Goal: Information Seeking & Learning: Compare options

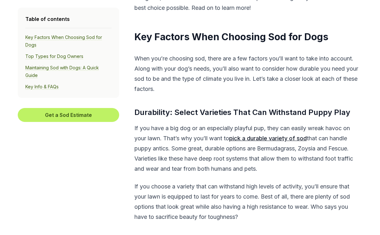
scroll to position [401, 0]
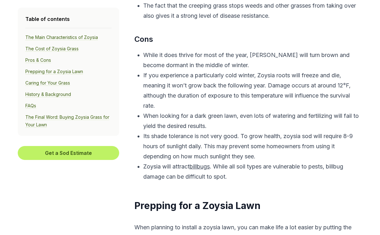
scroll to position [1735, 0]
click at [206, 165] on u "billbugs" at bounding box center [199, 166] width 20 height 7
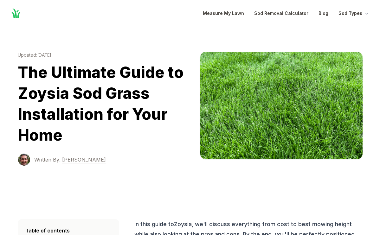
click at [271, 123] on img at bounding box center [281, 105] width 162 height 107
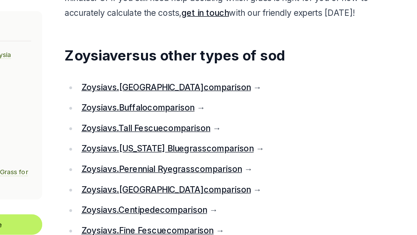
scroll to position [4186, 0]
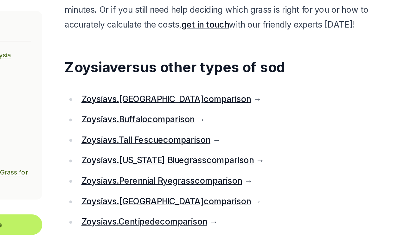
click at [164, 84] on link "Zoysia vs. Buffalo comparison" at bounding box center [202, 81] width 77 height 7
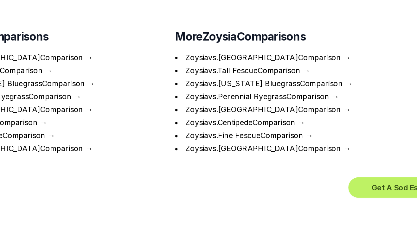
scroll to position [2459, 0]
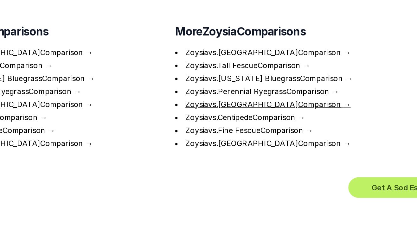
click at [220, 143] on link "Zoysia vs. St. Augustine Comparison" at bounding box center [273, 146] width 106 height 6
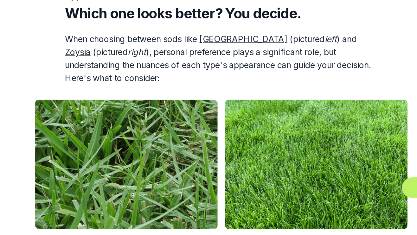
scroll to position [682, 0]
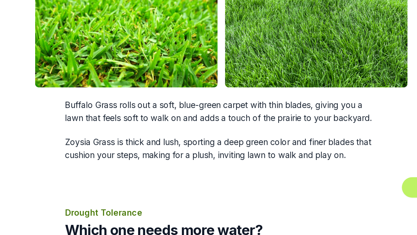
scroll to position [2459, 0]
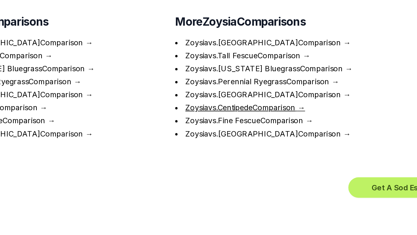
click at [220, 145] on link "Zoysia vs. Centipede Comparison" at bounding box center [257, 148] width 75 height 6
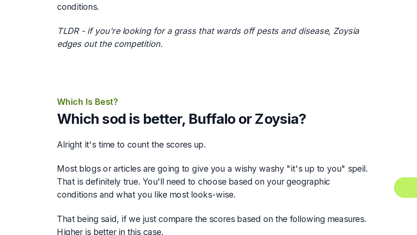
scroll to position [1761, 0]
